Goal: Task Accomplishment & Management: Use online tool/utility

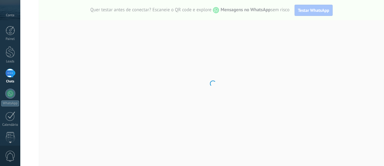
click at [109, 122] on body "© 2025 Todos direitos reservados | Termos de uso Fale Conosco Conta [PERSON_NAM…" at bounding box center [192, 83] width 384 height 166
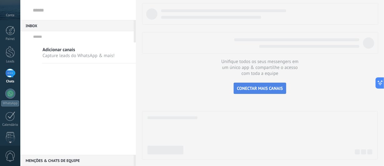
click at [266, 89] on span "CONECTAR MAIS CANAIS" at bounding box center [260, 89] width 46 height 6
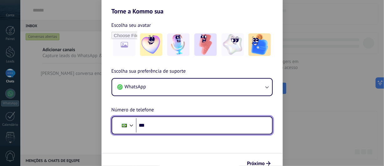
click at [162, 126] on input "***" at bounding box center [201, 125] width 131 height 14
type input "**********"
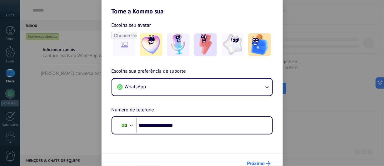
click at [259, 162] on span "Próximo" at bounding box center [256, 164] width 18 height 4
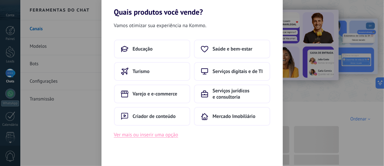
click at [157, 137] on button "Ver mais ou inserir uma opção" at bounding box center [146, 135] width 64 height 8
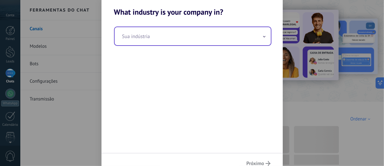
click at [188, 41] on input "text" at bounding box center [193, 36] width 156 height 18
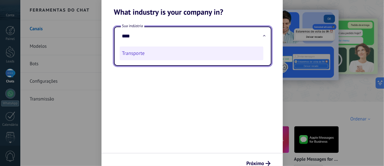
click at [126, 55] on li "Transporte" at bounding box center [192, 54] width 144 height 14
type input "**********"
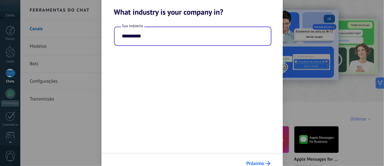
click at [257, 162] on span "Próximo" at bounding box center [256, 164] width 18 height 4
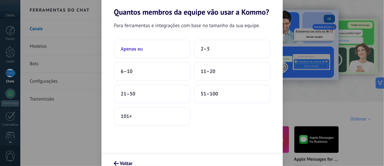
click at [139, 48] on span "Apenas eu" at bounding box center [132, 49] width 22 height 6
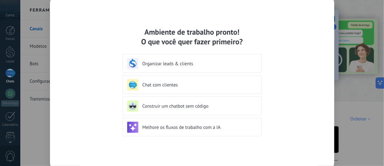
click at [158, 84] on h3 "Chat com clientes" at bounding box center [198, 85] width 111 height 6
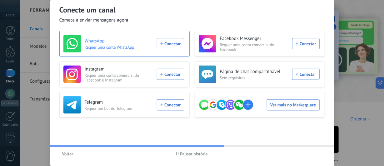
click at [167, 44] on div "WhatsApp Requer uma conta WhatsApp Conectar" at bounding box center [123, 44] width 121 height 18
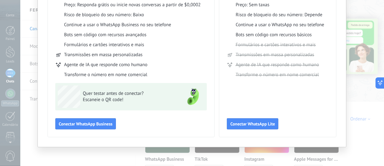
scroll to position [78, 0]
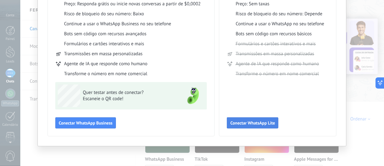
click at [259, 123] on span "Conectar WhatsApp Lite" at bounding box center [252, 123] width 45 height 4
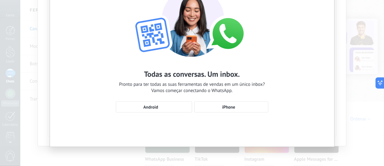
scroll to position [49, 0]
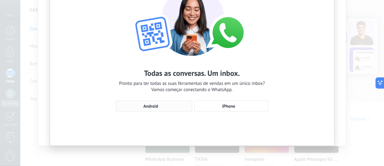
click at [160, 106] on icon "button" at bounding box center [161, 106] width 5 height 5
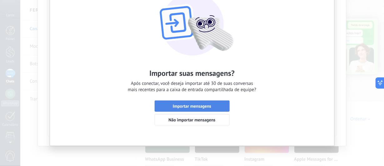
click at [203, 107] on span "Importar mensagens" at bounding box center [192, 106] width 38 height 4
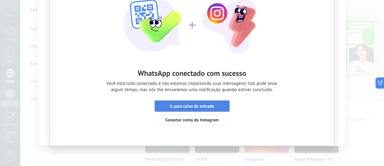
click at [200, 106] on span "Ir para caixa de entrada" at bounding box center [192, 106] width 44 height 4
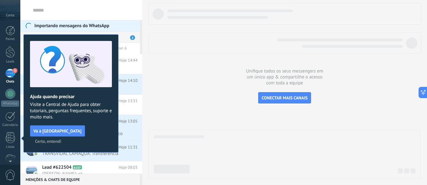
click at [61, 139] on span "Certo, entendi" at bounding box center [48, 141] width 26 height 4
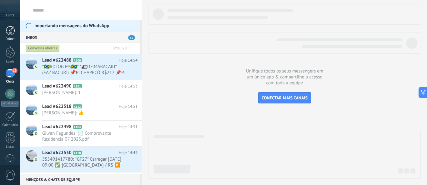
click at [12, 30] on div at bounding box center [10, 30] width 9 height 9
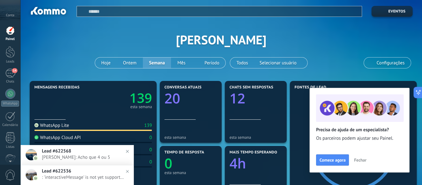
click at [359, 158] on span "Fechar" at bounding box center [360, 160] width 13 height 4
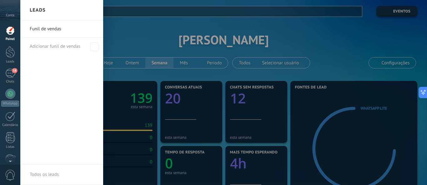
click at [124, 38] on div at bounding box center [233, 92] width 427 height 185
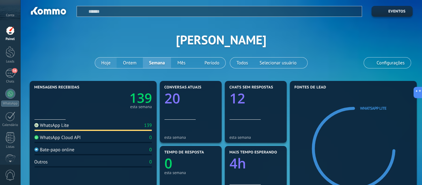
click at [106, 62] on button "Hoje" at bounding box center [106, 63] width 22 height 11
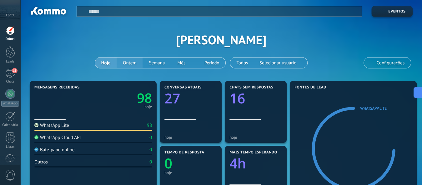
click at [129, 63] on button "Ontem" at bounding box center [130, 63] width 26 height 11
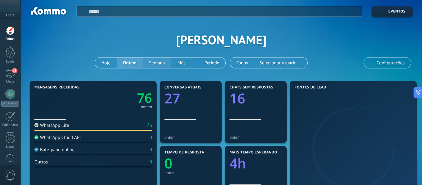
click at [159, 63] on button "Semana" at bounding box center [157, 63] width 28 height 11
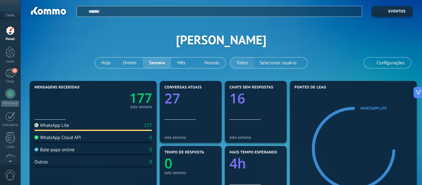
click at [246, 64] on button "Todos" at bounding box center [242, 63] width 24 height 11
click at [242, 61] on button "Todos" at bounding box center [242, 63] width 24 height 11
click at [289, 63] on span "Selecionar usuário" at bounding box center [277, 63] width 39 height 8
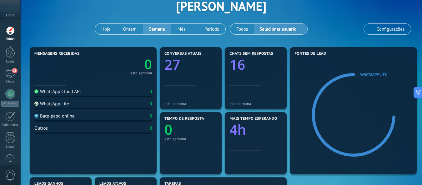
scroll to position [34, 0]
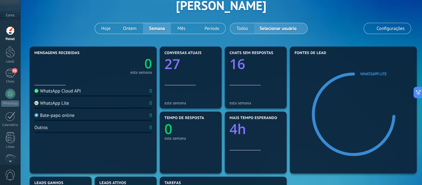
click at [239, 27] on button "Todos" at bounding box center [242, 28] width 24 height 11
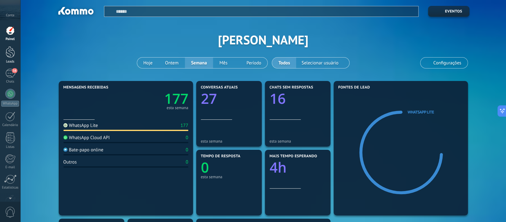
click at [12, 52] on div at bounding box center [10, 52] width 9 height 12
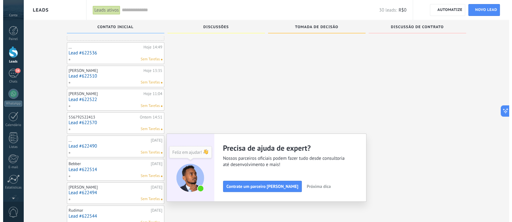
scroll to position [16, 0]
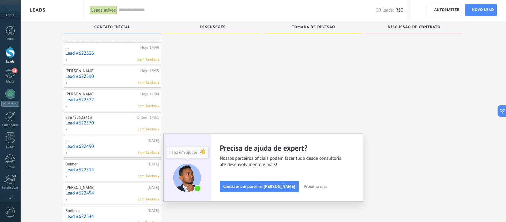
click at [96, 78] on link "Lead #622510" at bounding box center [113, 76] width 94 height 5
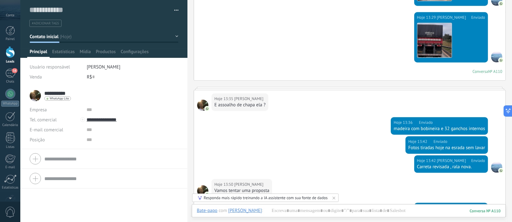
scroll to position [571, 0]
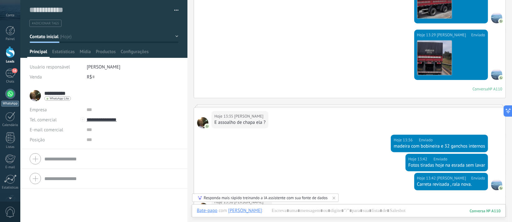
click at [9, 94] on div at bounding box center [10, 94] width 10 height 10
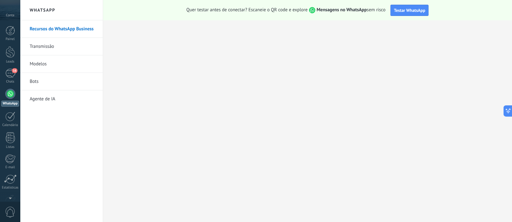
click at [11, 94] on div at bounding box center [10, 94] width 10 height 10
